Goal: Transaction & Acquisition: Purchase product/service

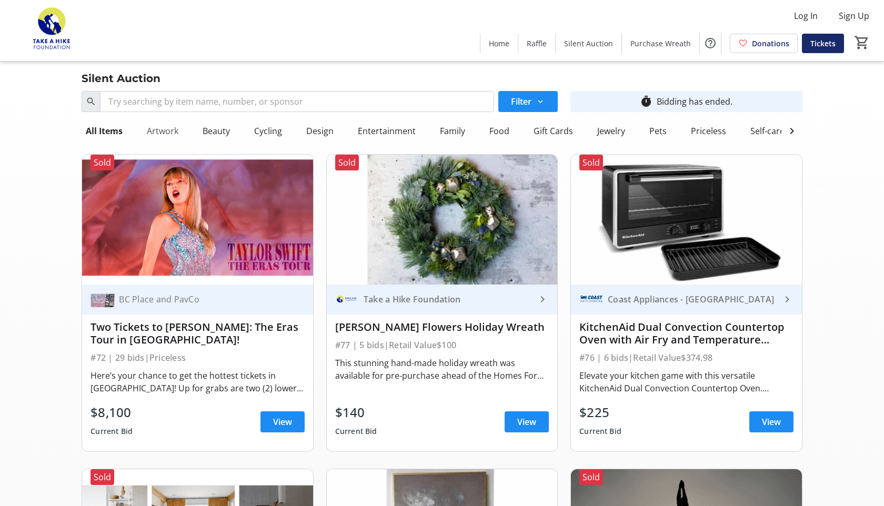
click at [176, 127] on div "Artwork" at bounding box center [163, 131] width 40 height 21
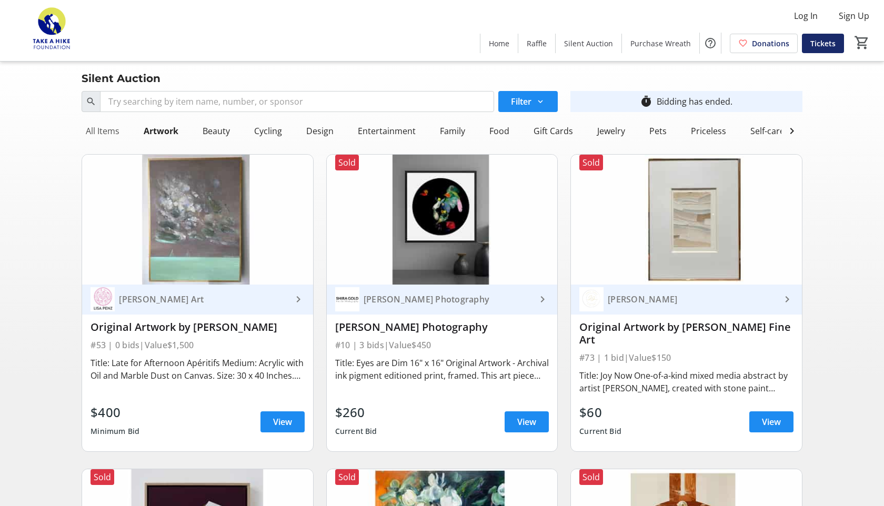
click at [104, 128] on div "All Items" at bounding box center [103, 131] width 42 height 21
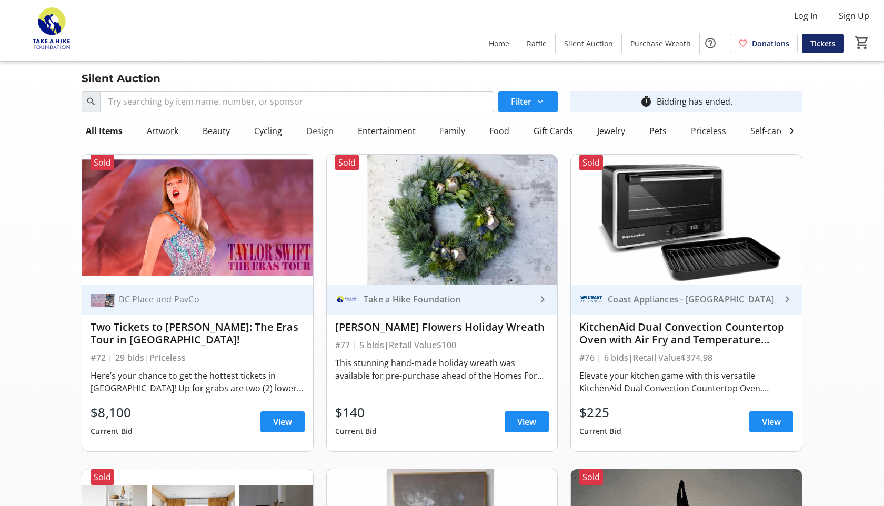
click at [309, 129] on div "Design" at bounding box center [320, 131] width 36 height 21
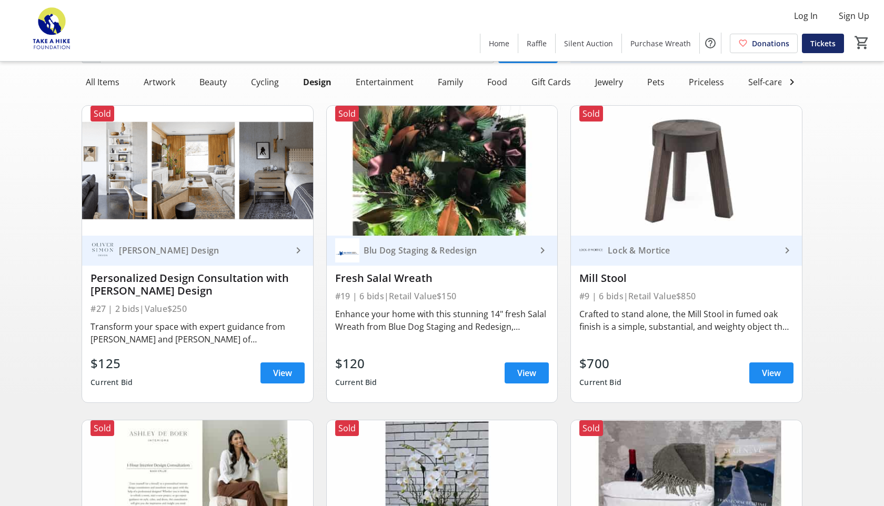
scroll to position [46, 0]
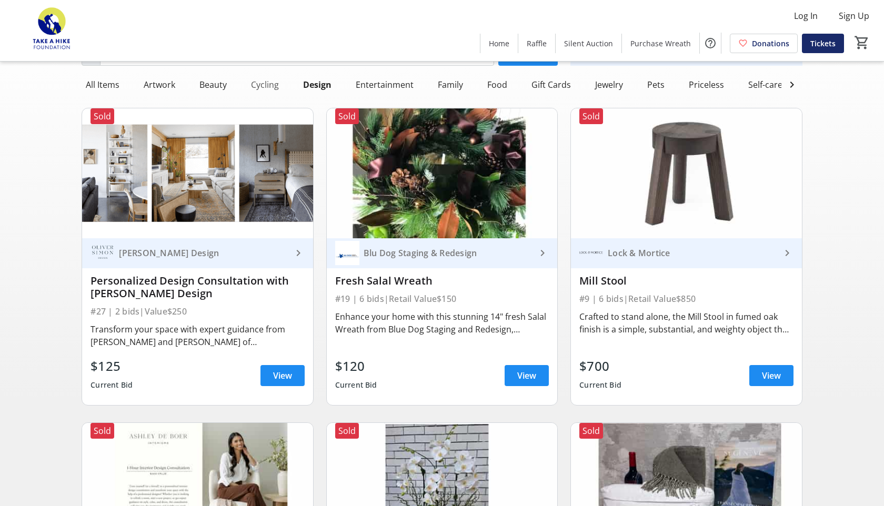
click at [268, 82] on div "Cycling" at bounding box center [265, 84] width 36 height 21
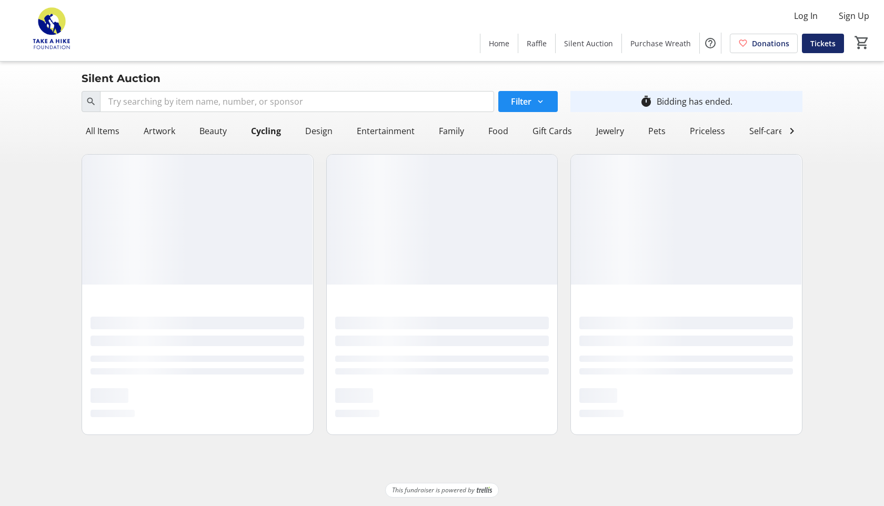
scroll to position [0, 0]
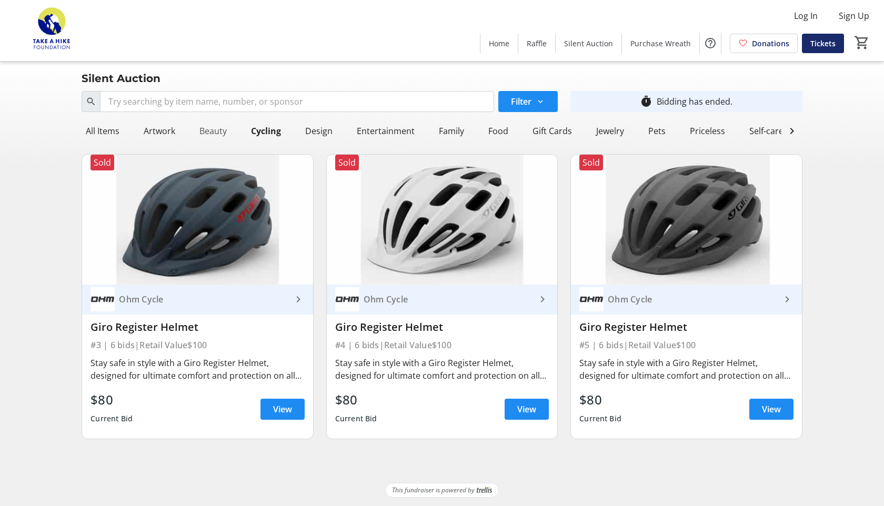
click at [203, 128] on div "Beauty" at bounding box center [213, 131] width 36 height 21
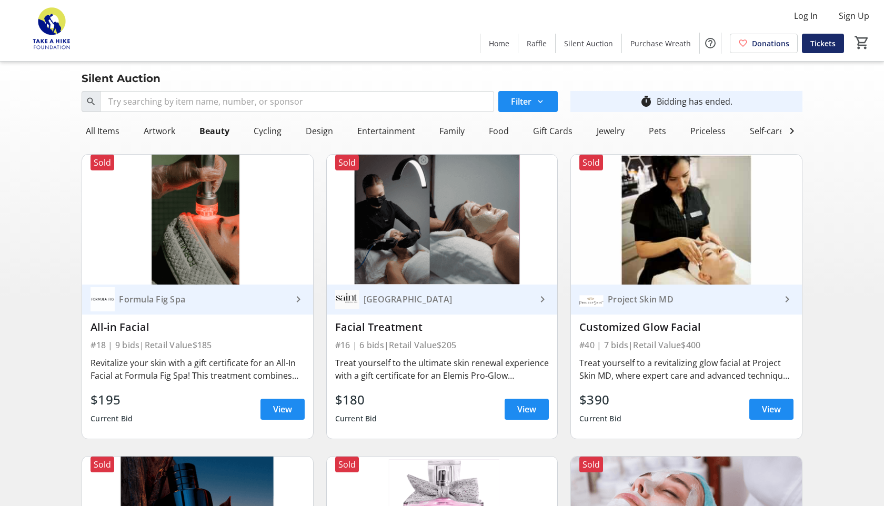
click at [644, 298] on div "Project Skin MD" at bounding box center [692, 299] width 177 height 11
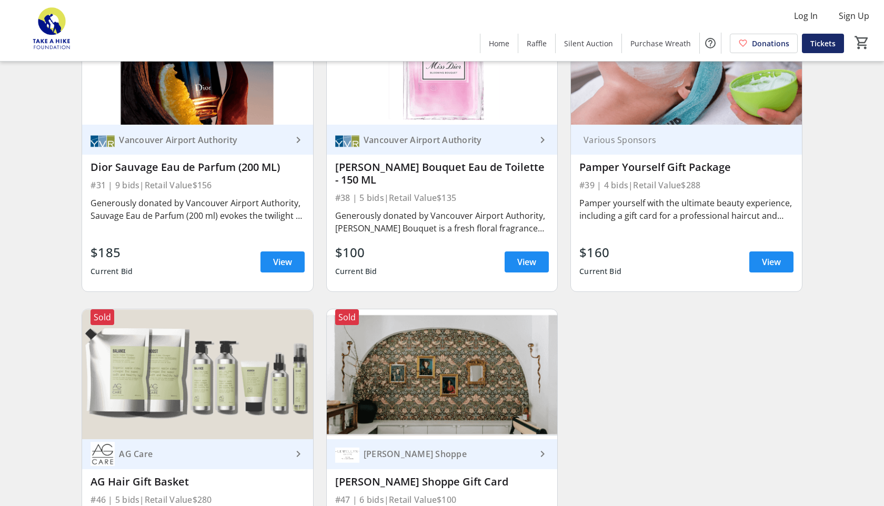
scroll to position [449, 0]
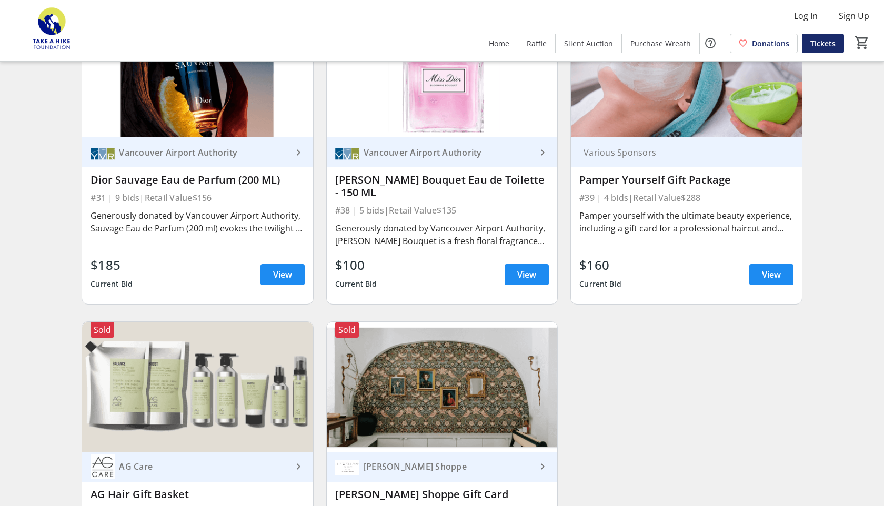
click at [683, 151] on div "Various Sponsors" at bounding box center [679, 152] width 201 height 11
click at [766, 269] on span "View" at bounding box center [771, 274] width 19 height 13
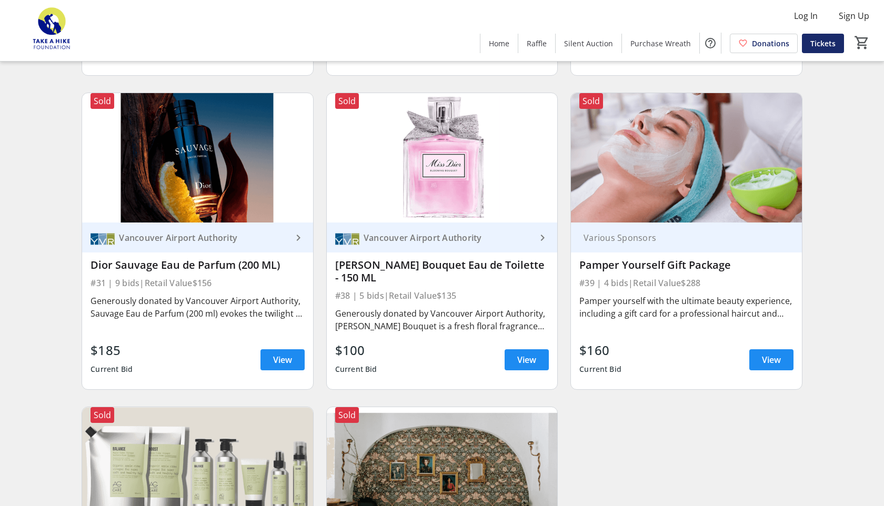
scroll to position [354, 0]
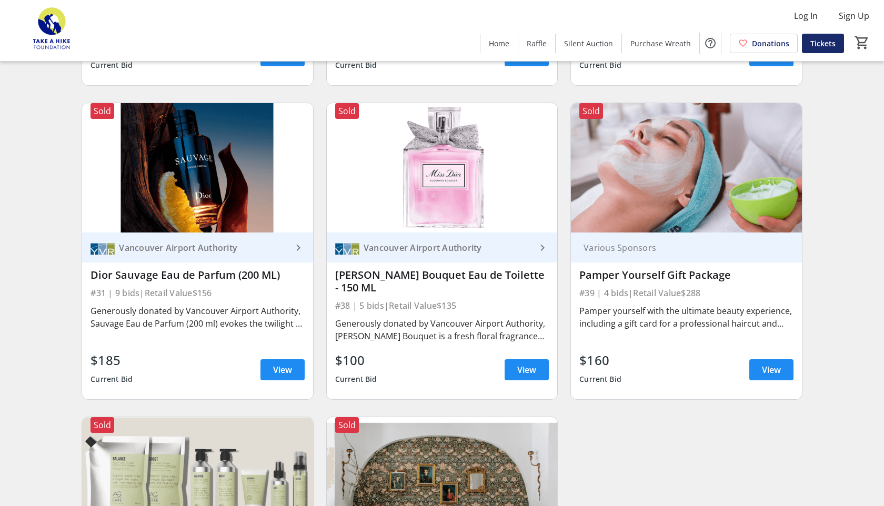
click at [654, 305] on div "Pamper yourself with the ultimate beauty experience, including a gift card for …" at bounding box center [686, 317] width 214 height 25
click at [646, 265] on div "Various Sponsors Pamper Yourself Gift Package #39 | 4 bids | Retail Value $288 …" at bounding box center [686, 316] width 230 height 167
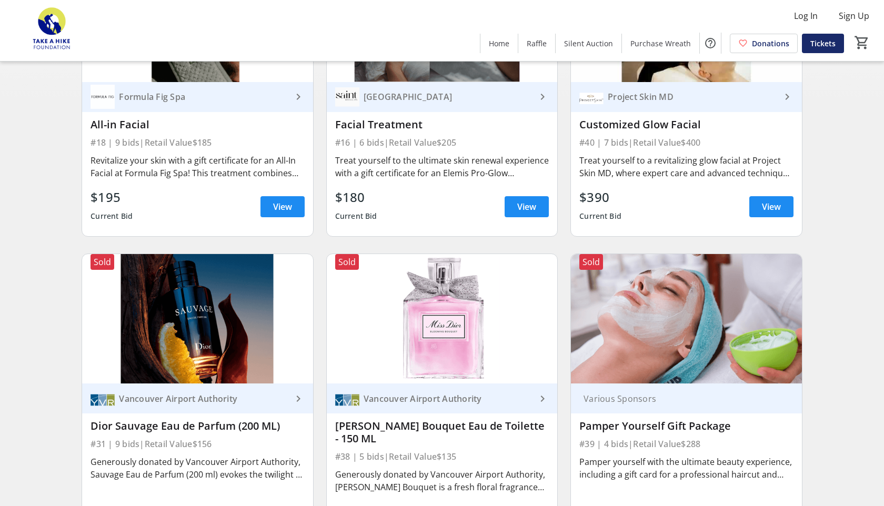
scroll to position [0, 0]
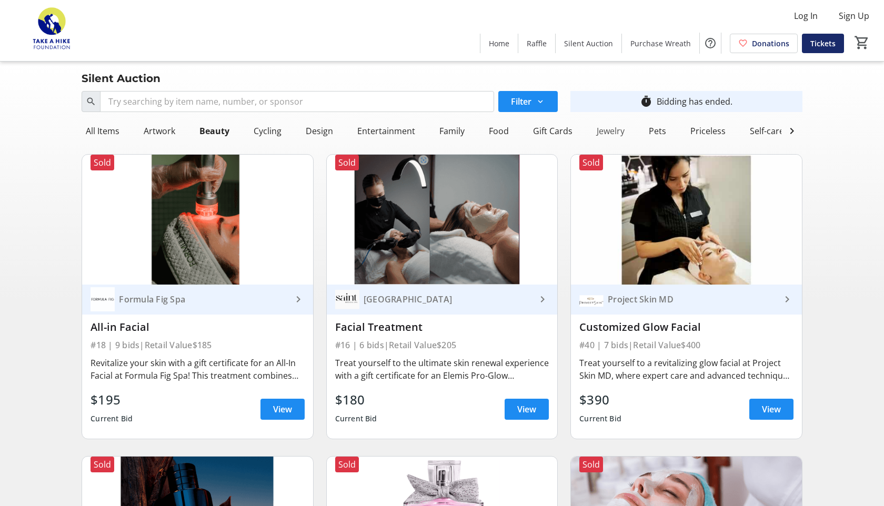
click at [610, 134] on div "Jewelry" at bounding box center [611, 131] width 36 height 21
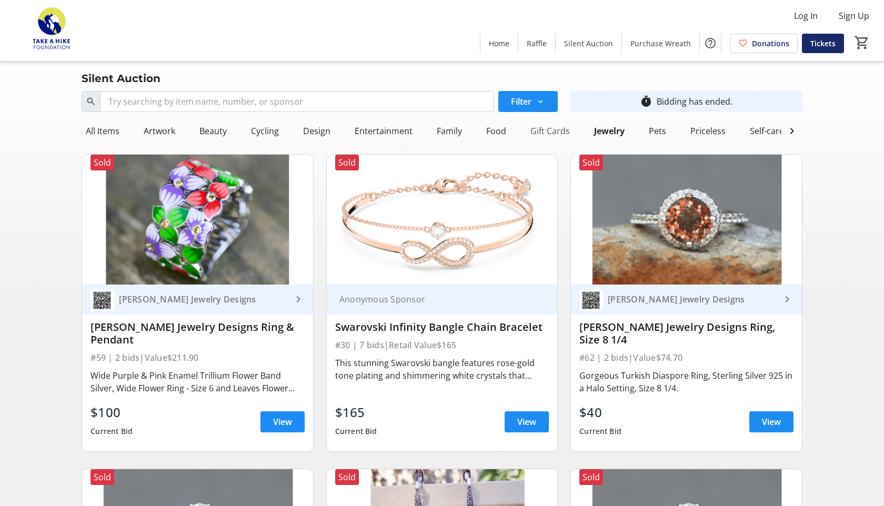
click at [546, 132] on div "Gift Cards" at bounding box center [550, 131] width 48 height 21
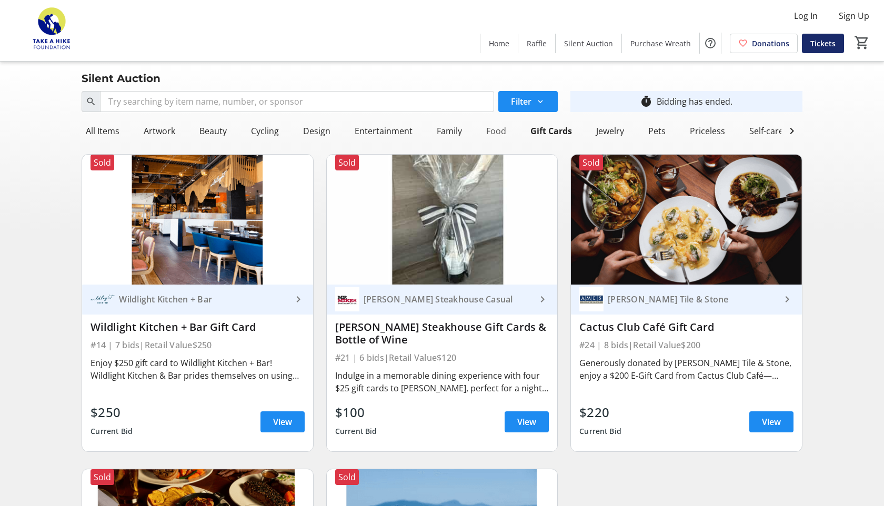
click at [496, 131] on div "Food" at bounding box center [496, 131] width 28 height 21
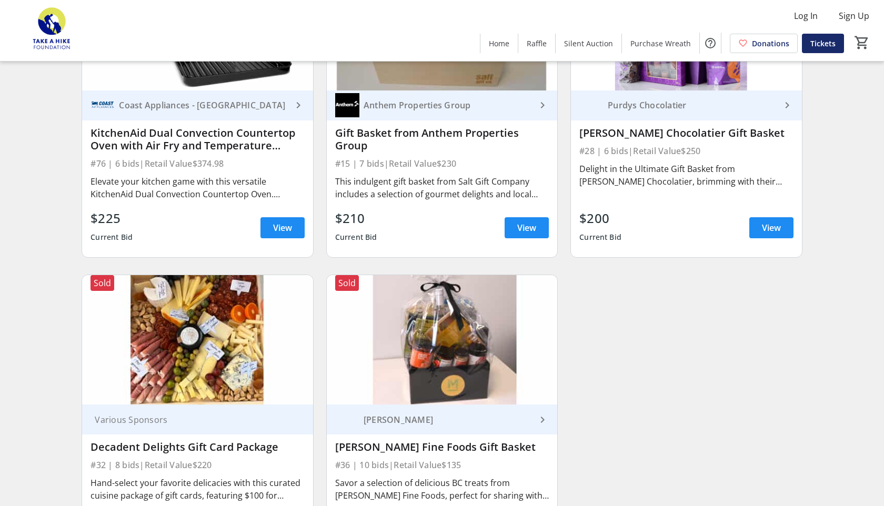
scroll to position [276, 0]
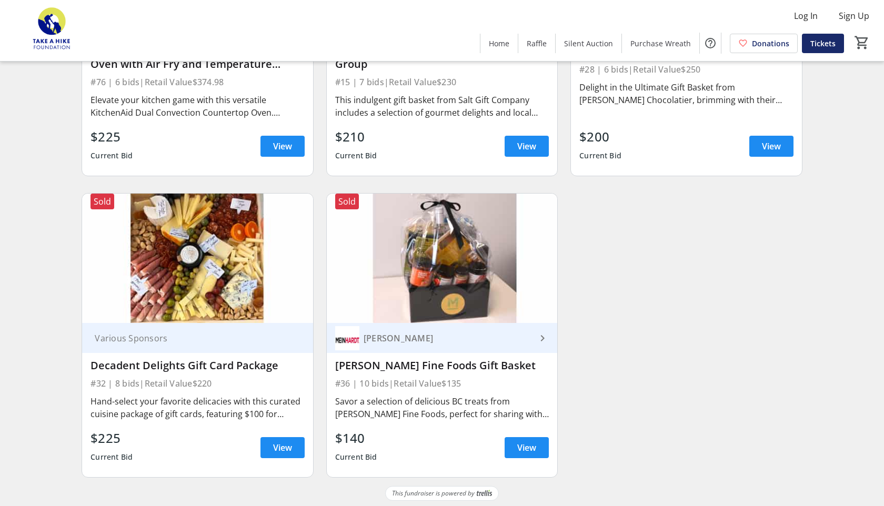
click at [147, 341] on div "Various Sponsors" at bounding box center [191, 338] width 201 height 11
click at [271, 444] on span at bounding box center [282, 447] width 44 height 25
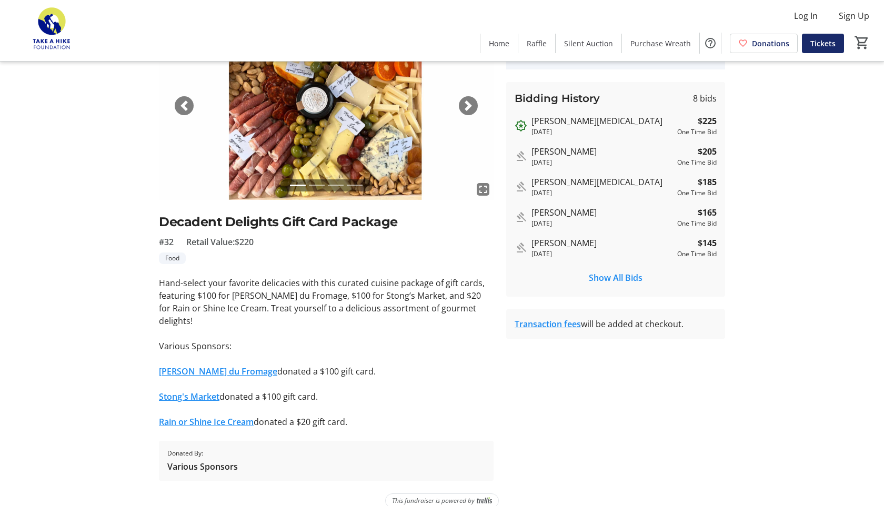
scroll to position [90, 0]
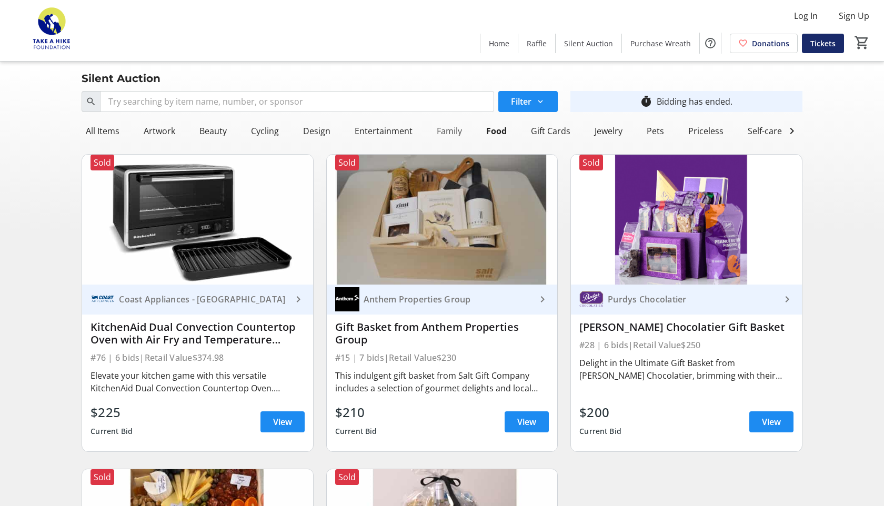
click at [447, 126] on div "Family" at bounding box center [450, 131] width 34 height 21
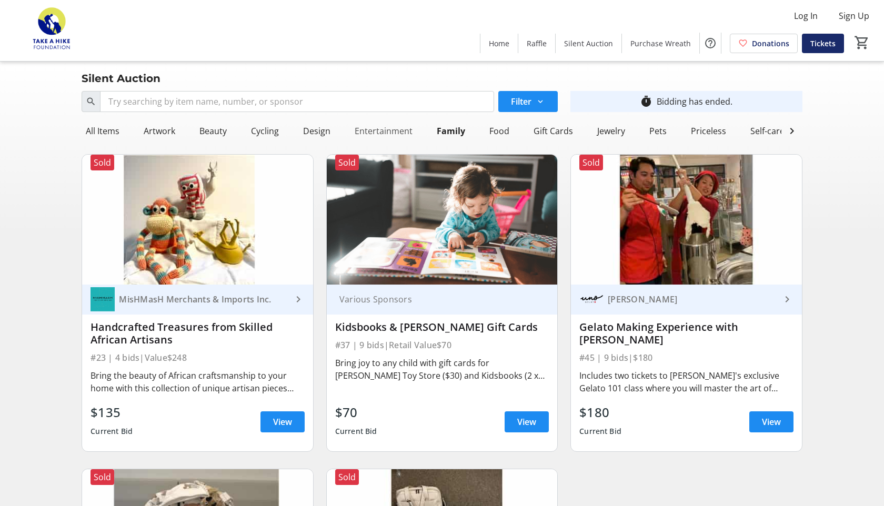
click at [388, 123] on div "Entertainment" at bounding box center [383, 131] width 66 height 21
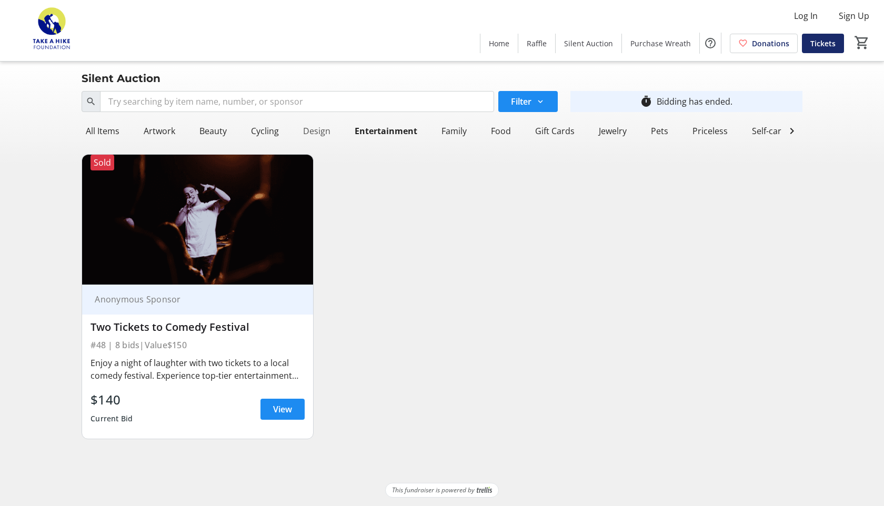
click at [311, 133] on div "Design" at bounding box center [317, 131] width 36 height 21
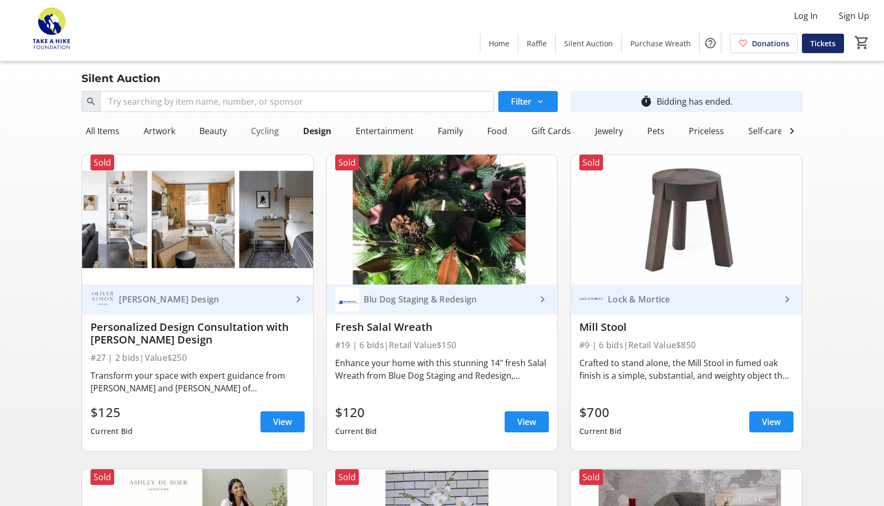
click at [257, 130] on div "Cycling" at bounding box center [265, 131] width 36 height 21
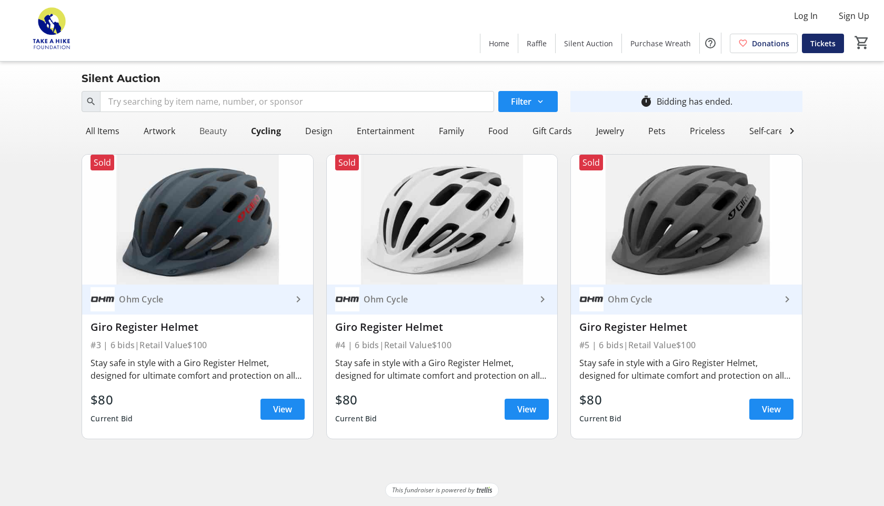
click at [216, 136] on div "Beauty" at bounding box center [213, 131] width 36 height 21
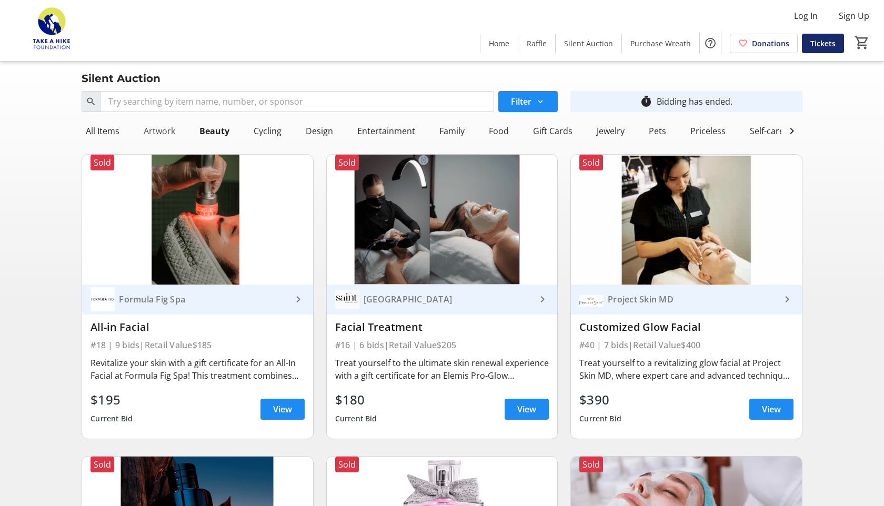
click at [162, 129] on div "Artwork" at bounding box center [159, 131] width 40 height 21
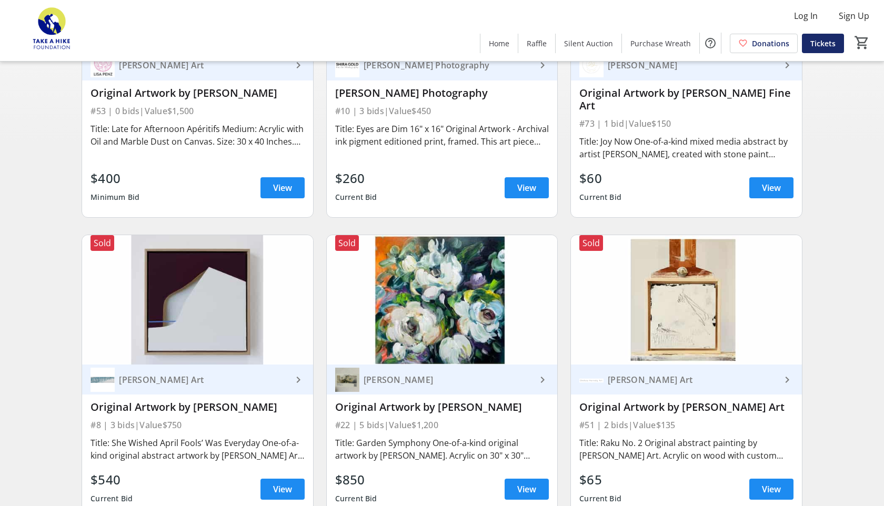
scroll to position [363, 0]
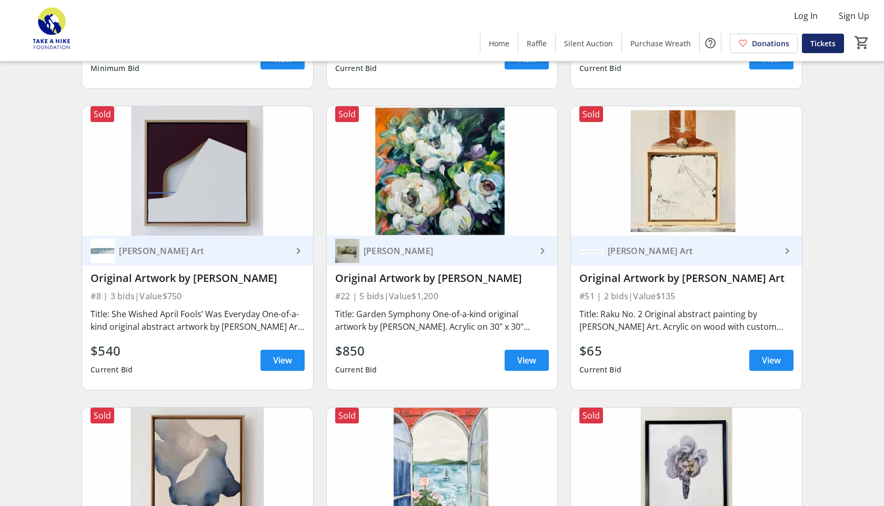
click at [19, 274] on div "Search Filter timer_outline Bidding has ended. All Items Artwork Beauty Cycling…" at bounding box center [442, 376] width 880 height 1304
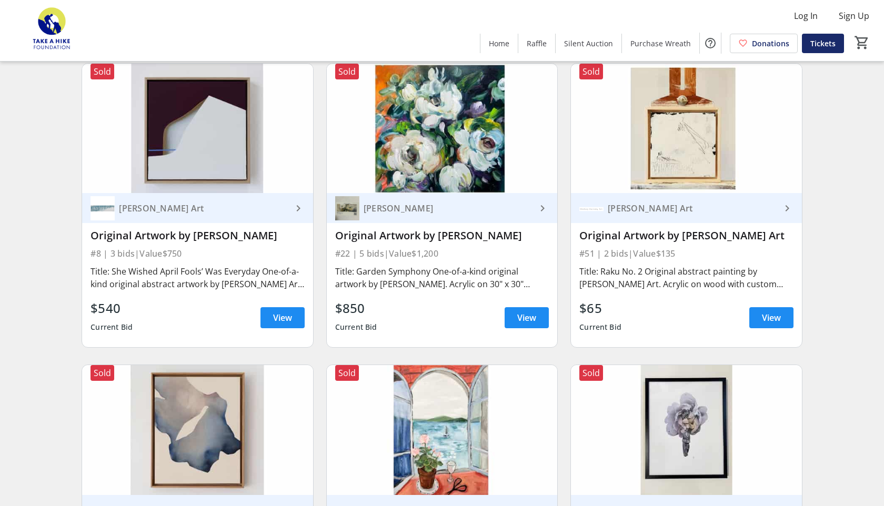
scroll to position [0, 0]
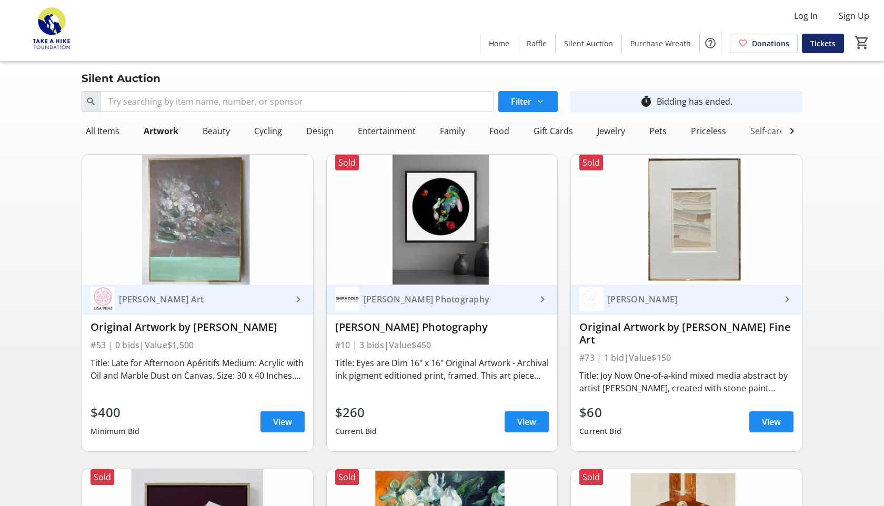
click at [760, 133] on div "Self-care" at bounding box center [767, 131] width 43 height 21
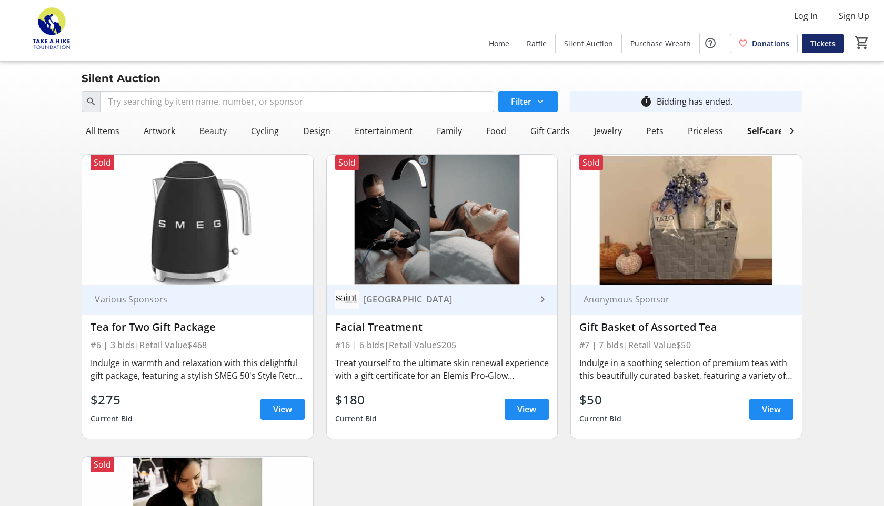
click at [216, 129] on div "Beauty" at bounding box center [213, 131] width 36 height 21
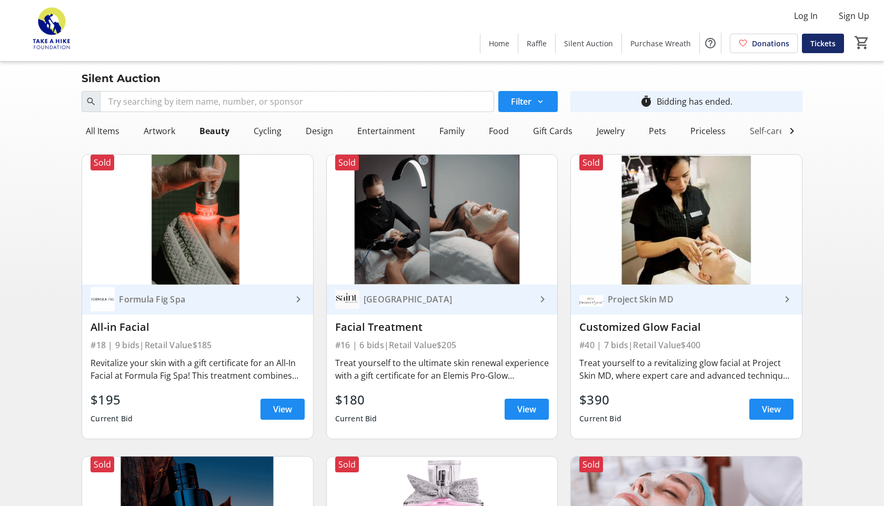
click at [759, 128] on div "Self-care" at bounding box center [767, 131] width 43 height 21
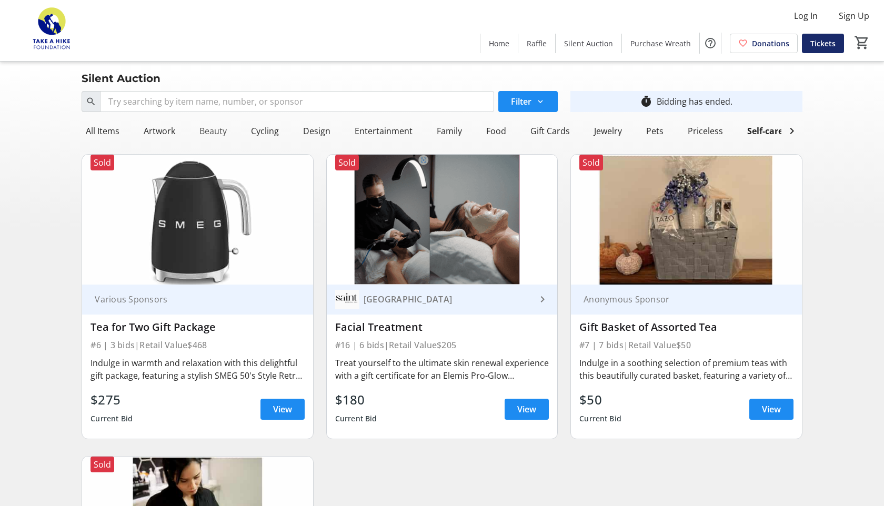
click at [210, 134] on div "Beauty" at bounding box center [213, 131] width 36 height 21
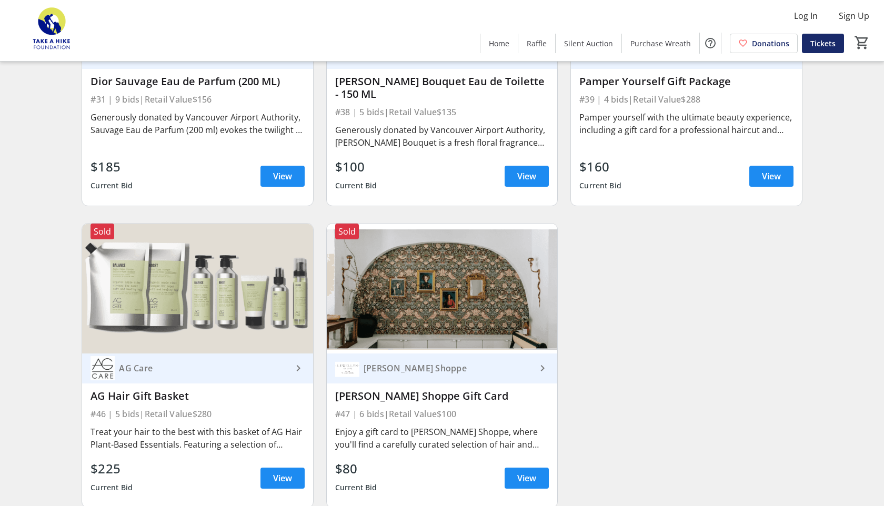
scroll to position [552, 0]
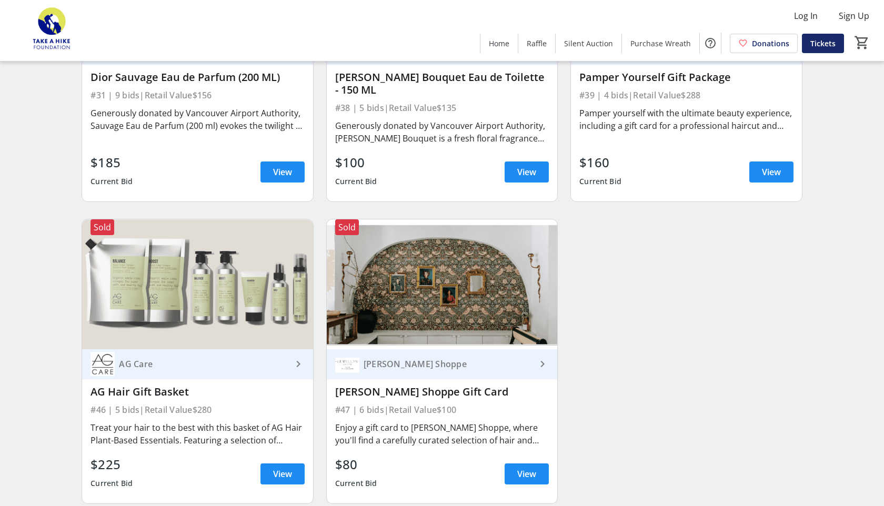
click at [529, 366] on div "[PERSON_NAME] Shoppe" at bounding box center [447, 364] width 177 height 11
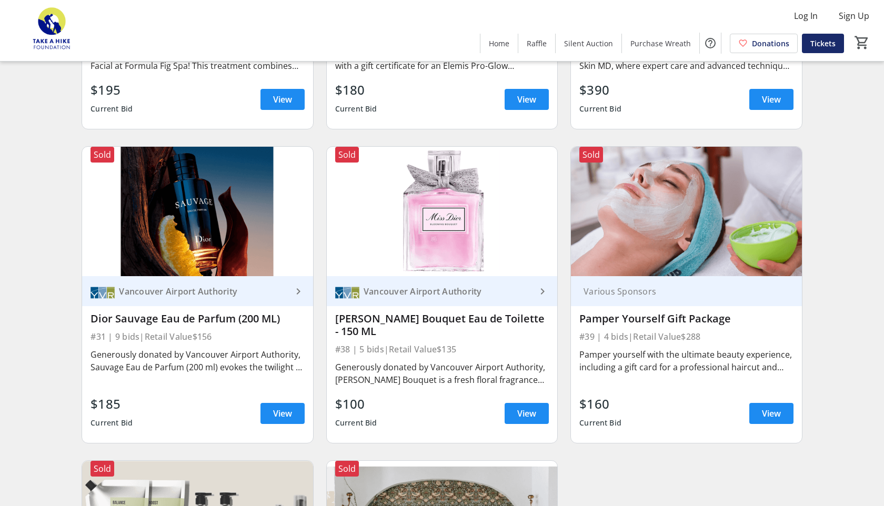
scroll to position [0, 0]
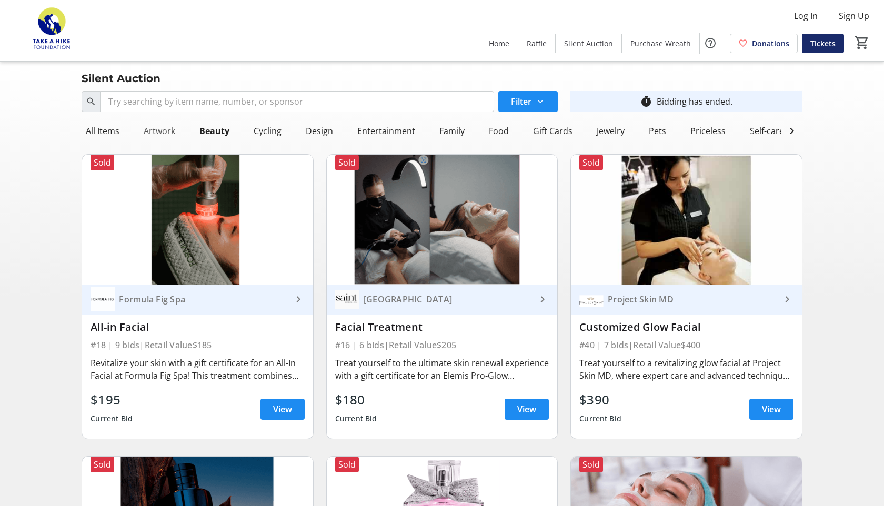
click at [156, 129] on div "Artwork" at bounding box center [159, 131] width 40 height 21
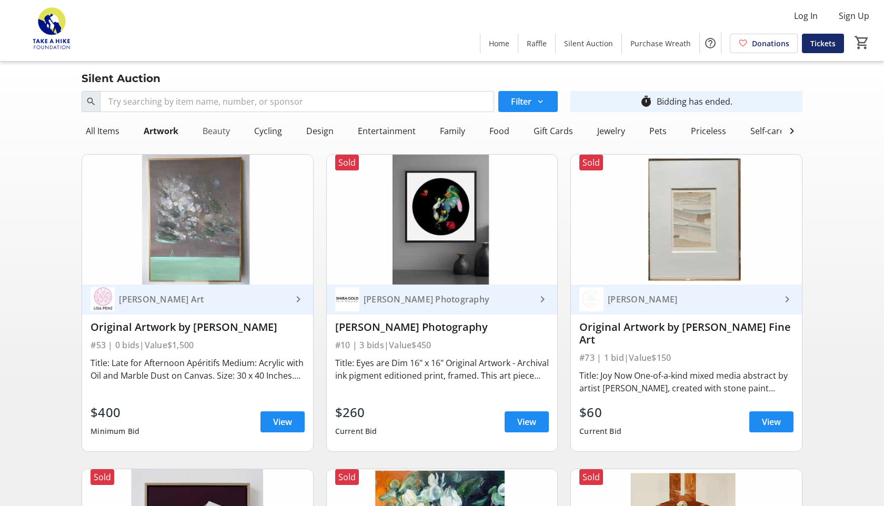
click at [215, 133] on div "Beauty" at bounding box center [216, 131] width 36 height 21
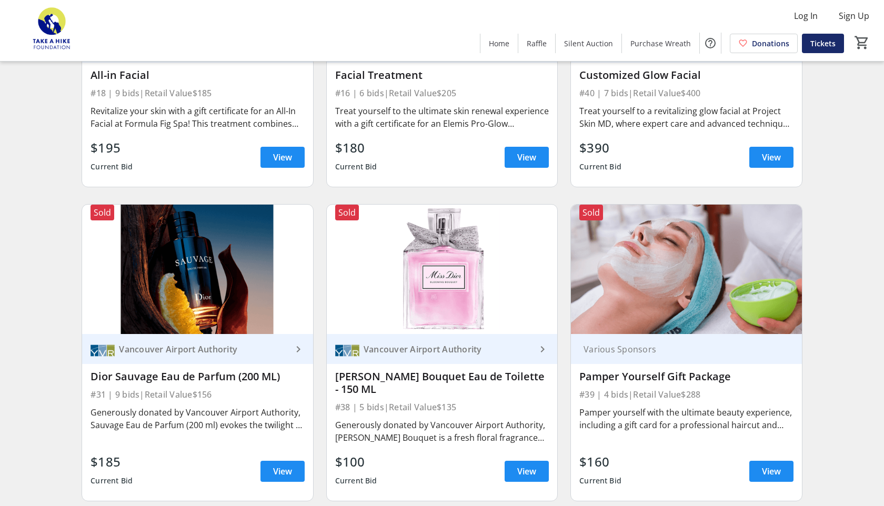
scroll to position [8, 0]
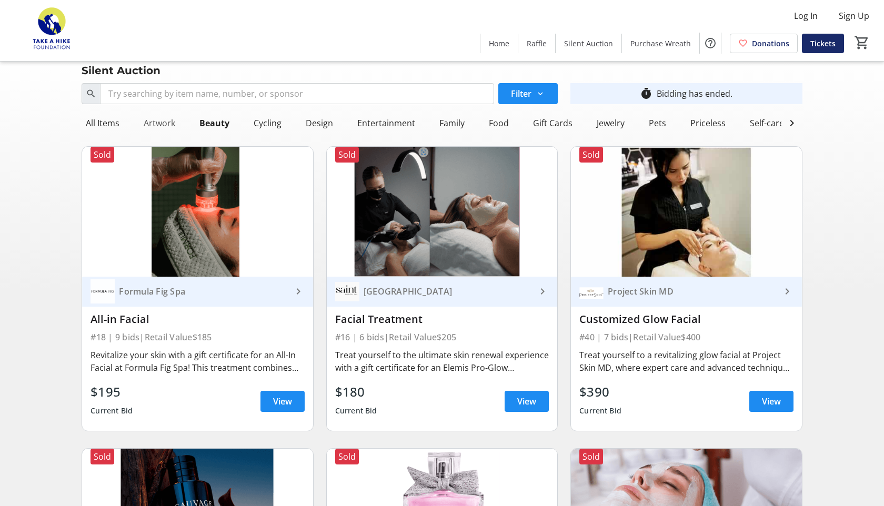
click at [161, 121] on div "Artwork" at bounding box center [159, 123] width 40 height 21
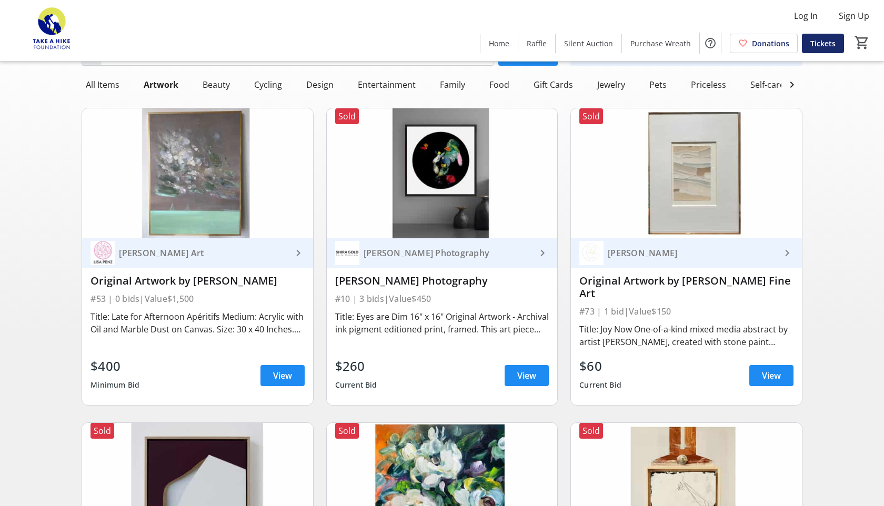
scroll to position [0, 0]
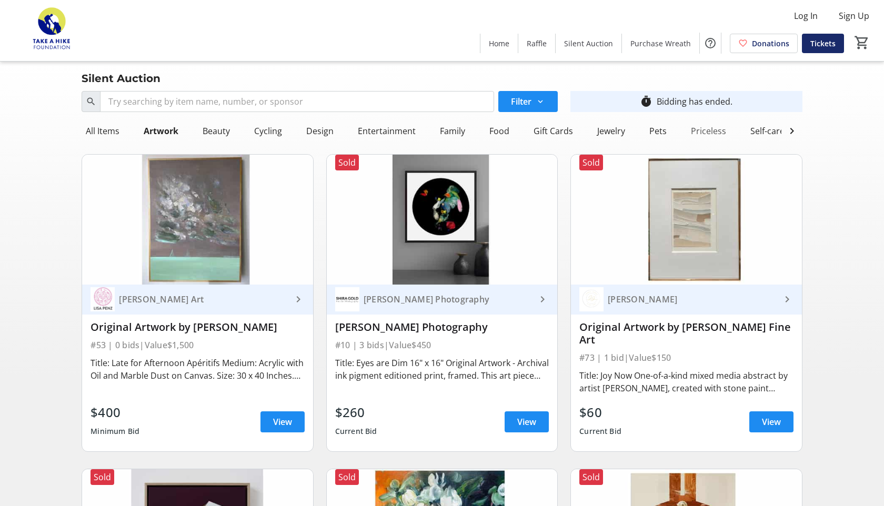
click at [704, 128] on div "Priceless" at bounding box center [709, 131] width 44 height 21
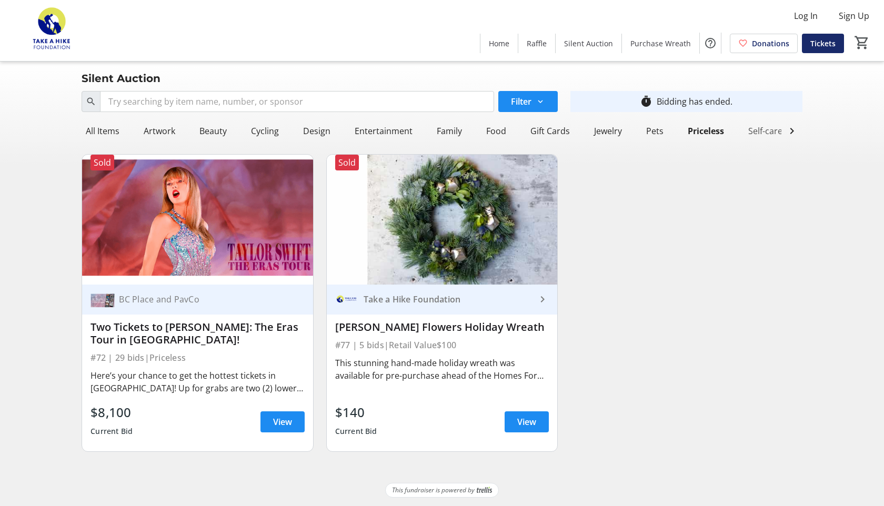
click at [751, 132] on div "Self-care" at bounding box center [765, 131] width 43 height 21
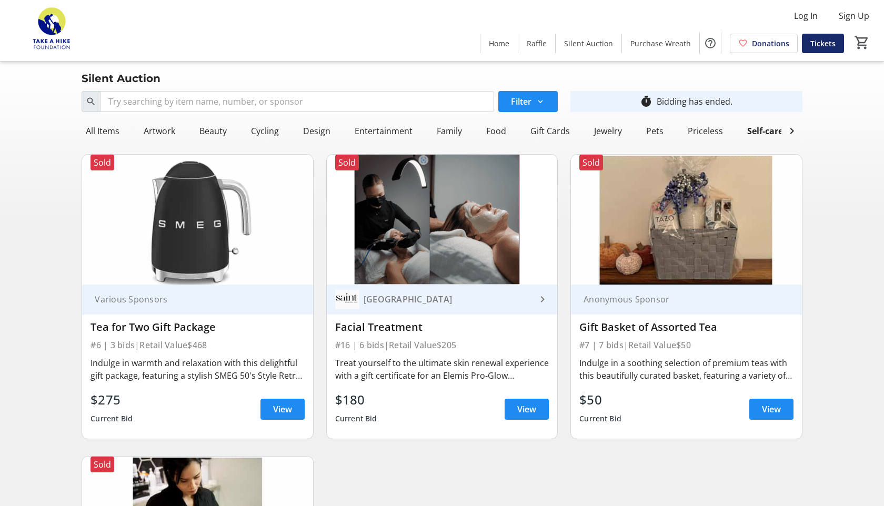
click at [735, 133] on div "Self-care" at bounding box center [765, 131] width 60 height 21
click at [707, 132] on div "Priceless" at bounding box center [706, 131] width 44 height 21
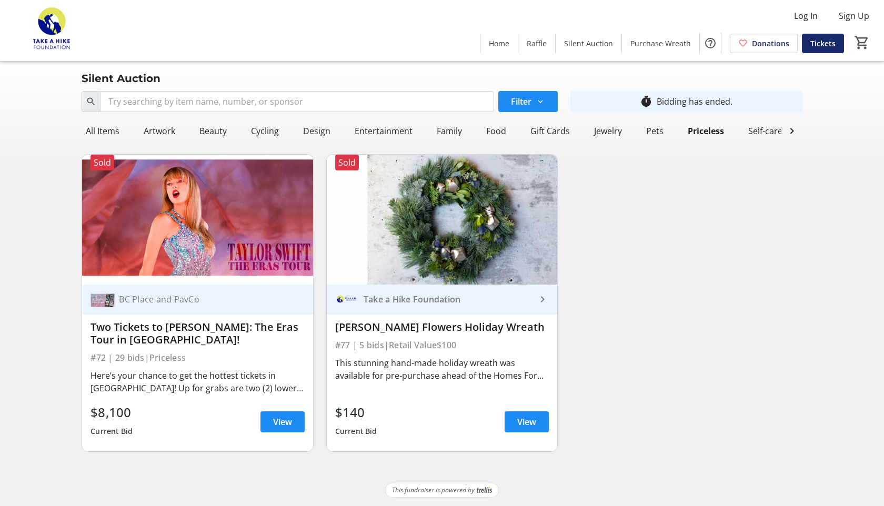
click at [536, 309] on div "Take a Hike Foundation" at bounding box center [435, 299] width 201 height 24
click at [525, 419] on span "View" at bounding box center [526, 422] width 19 height 13
